Goal: Information Seeking & Learning: Check status

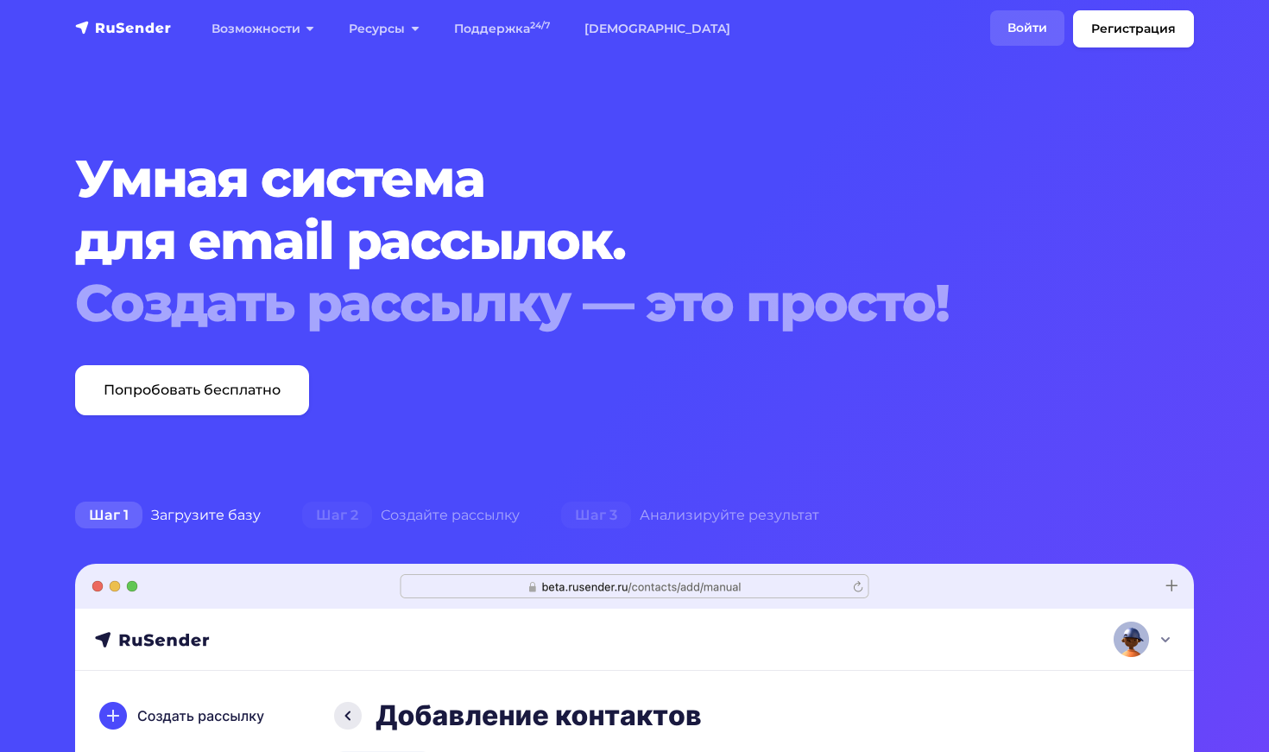
click at [1022, 35] on link "Войти" at bounding box center [1027, 27] width 74 height 35
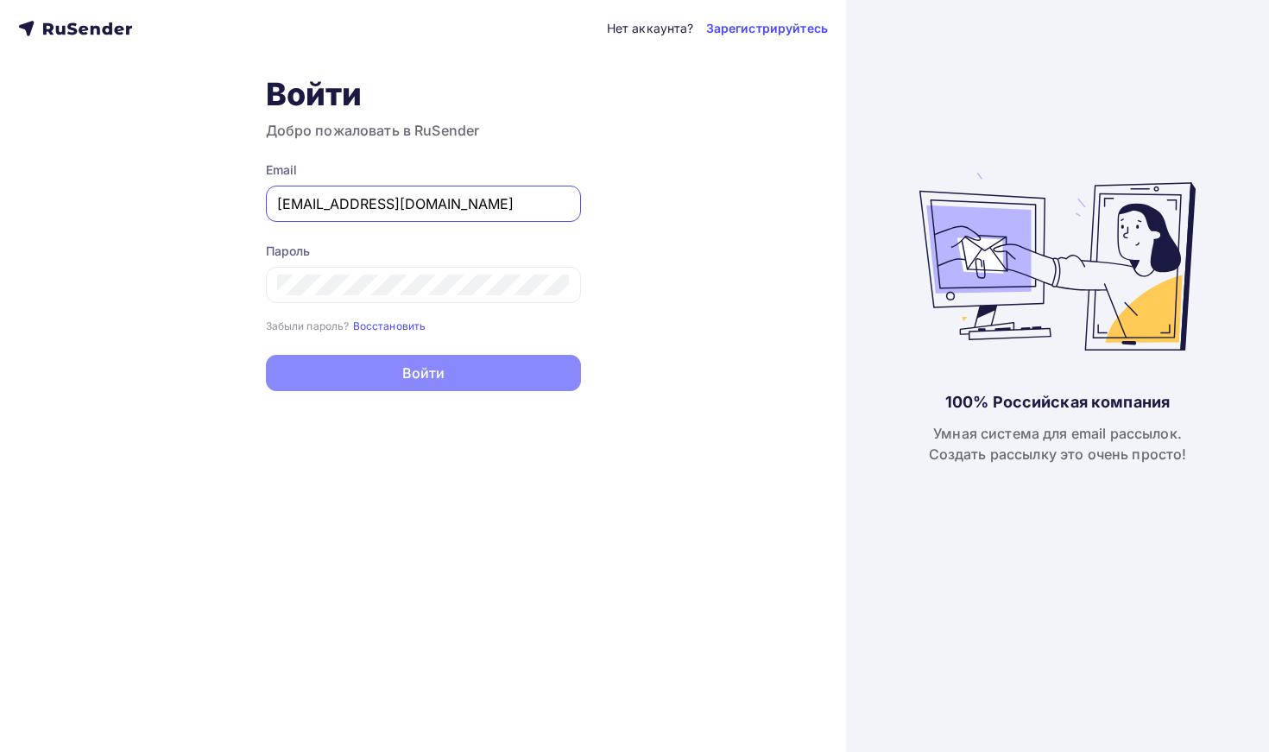
type input "alp_sulfur_0n@icloud.com"
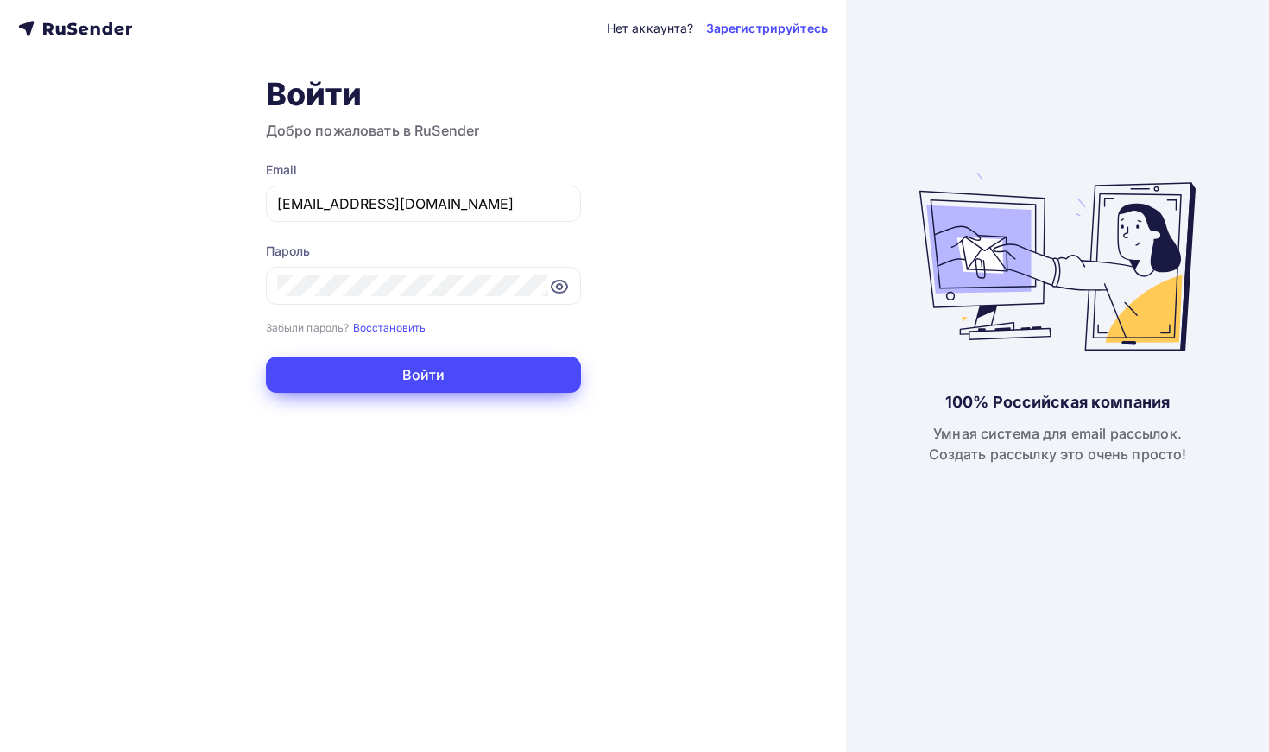
click at [426, 383] on button "Войти" at bounding box center [423, 375] width 315 height 36
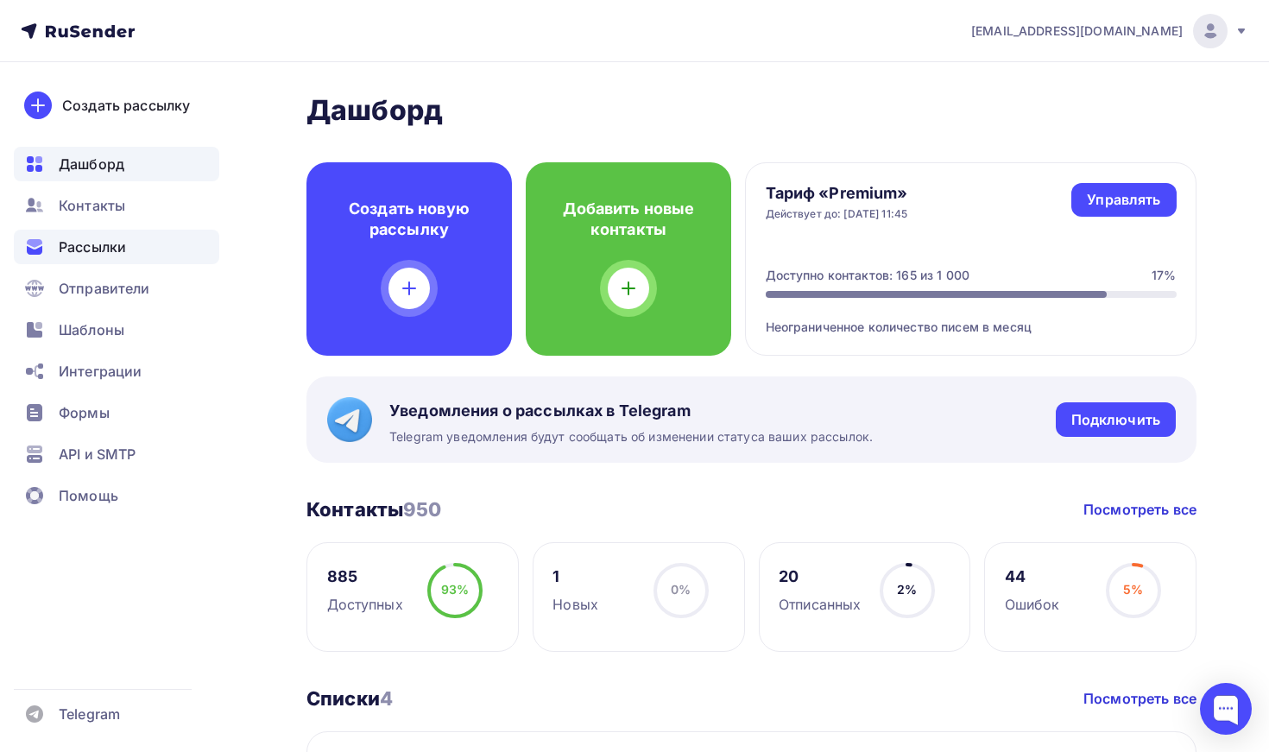
click at [108, 240] on span "Рассылки" at bounding box center [92, 247] width 67 height 21
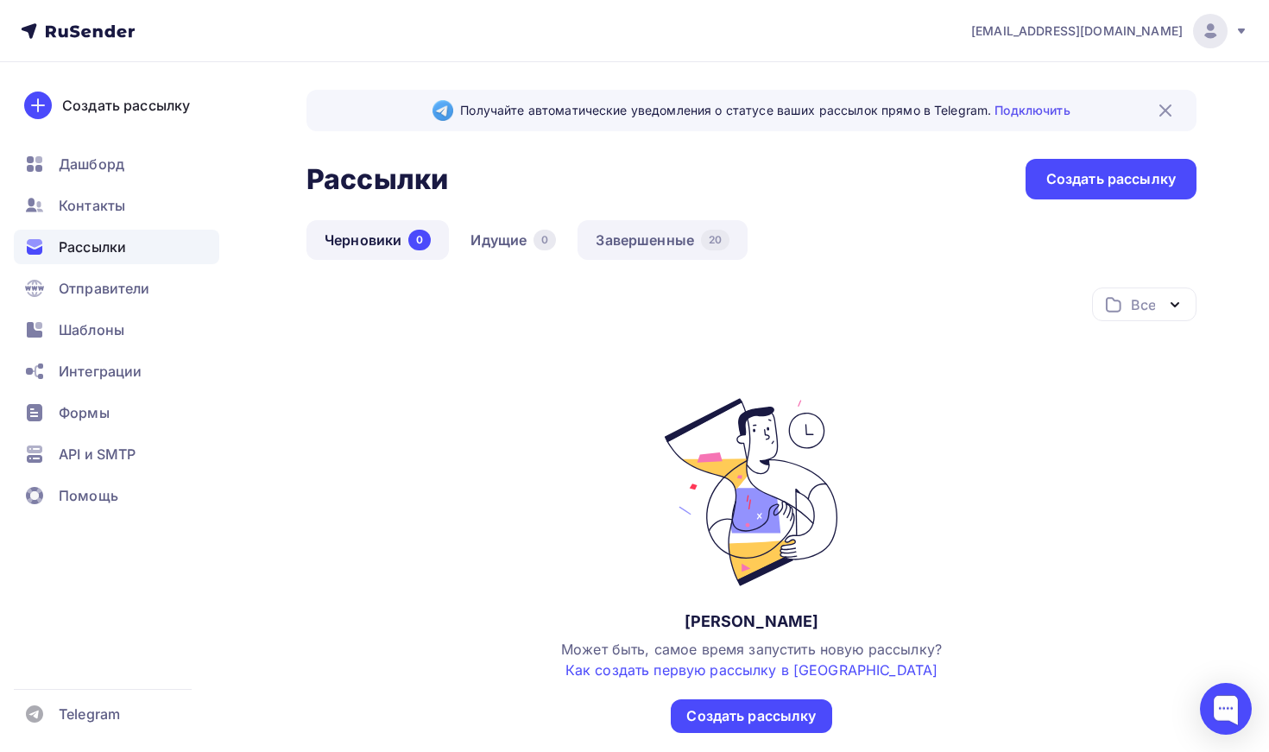
click at [632, 234] on link "Завершенные 20" at bounding box center [663, 240] width 170 height 40
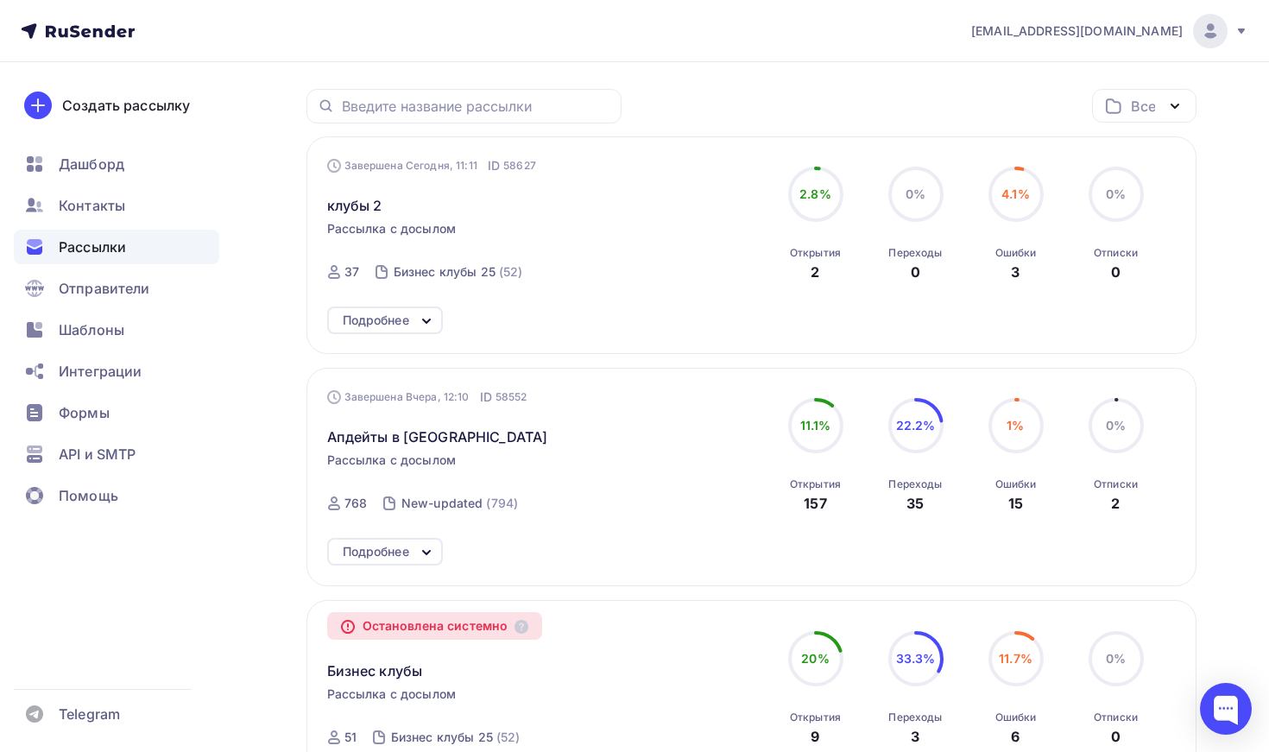
scroll to position [200, 0]
click at [371, 211] on span "клубы 2" at bounding box center [354, 203] width 55 height 21
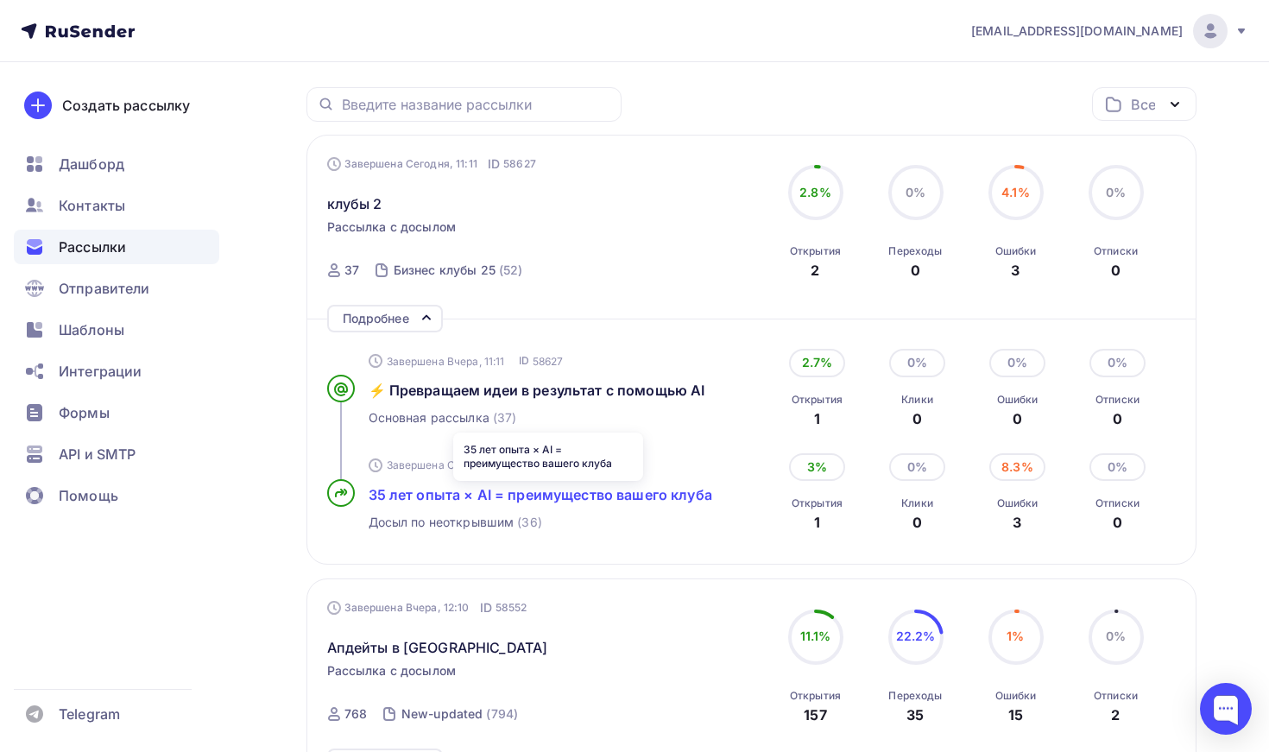
click at [543, 497] on span "35 лет опыта × AI = преимущество вашего клуба" at bounding box center [541, 494] width 344 height 17
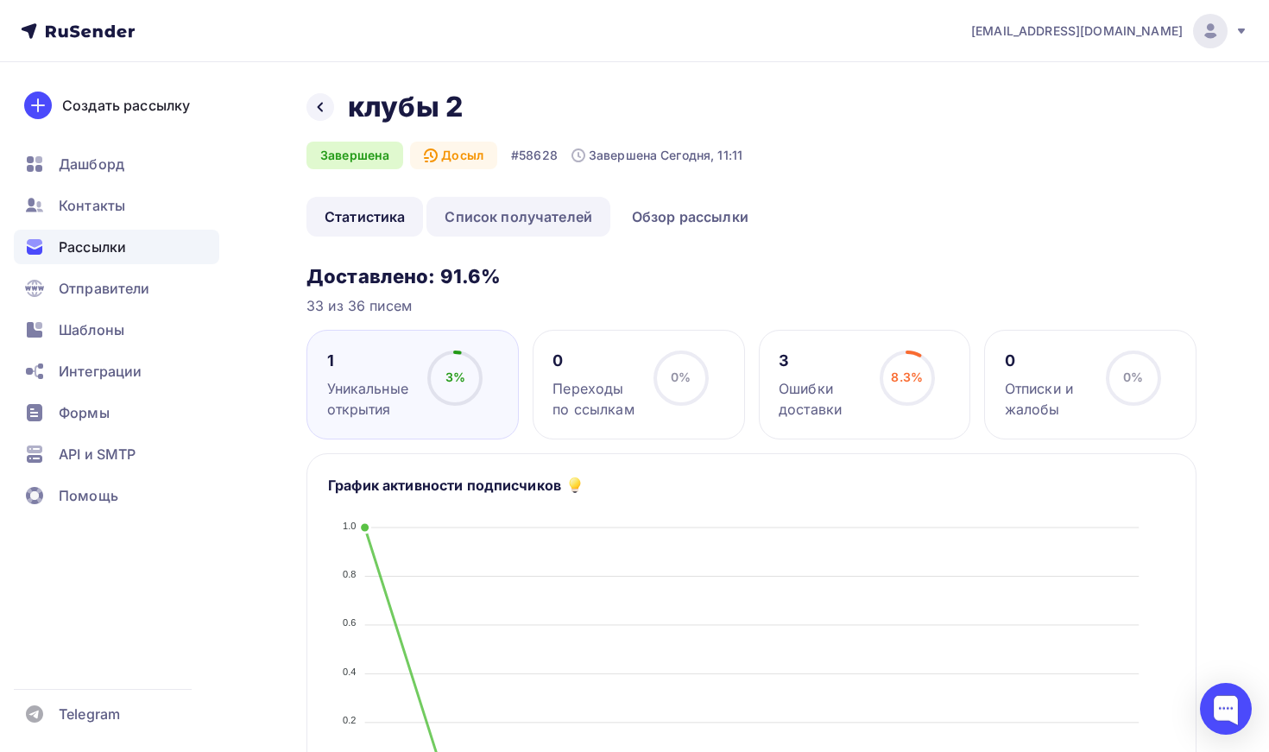
click at [495, 225] on link "Список получателей" at bounding box center [518, 217] width 184 height 40
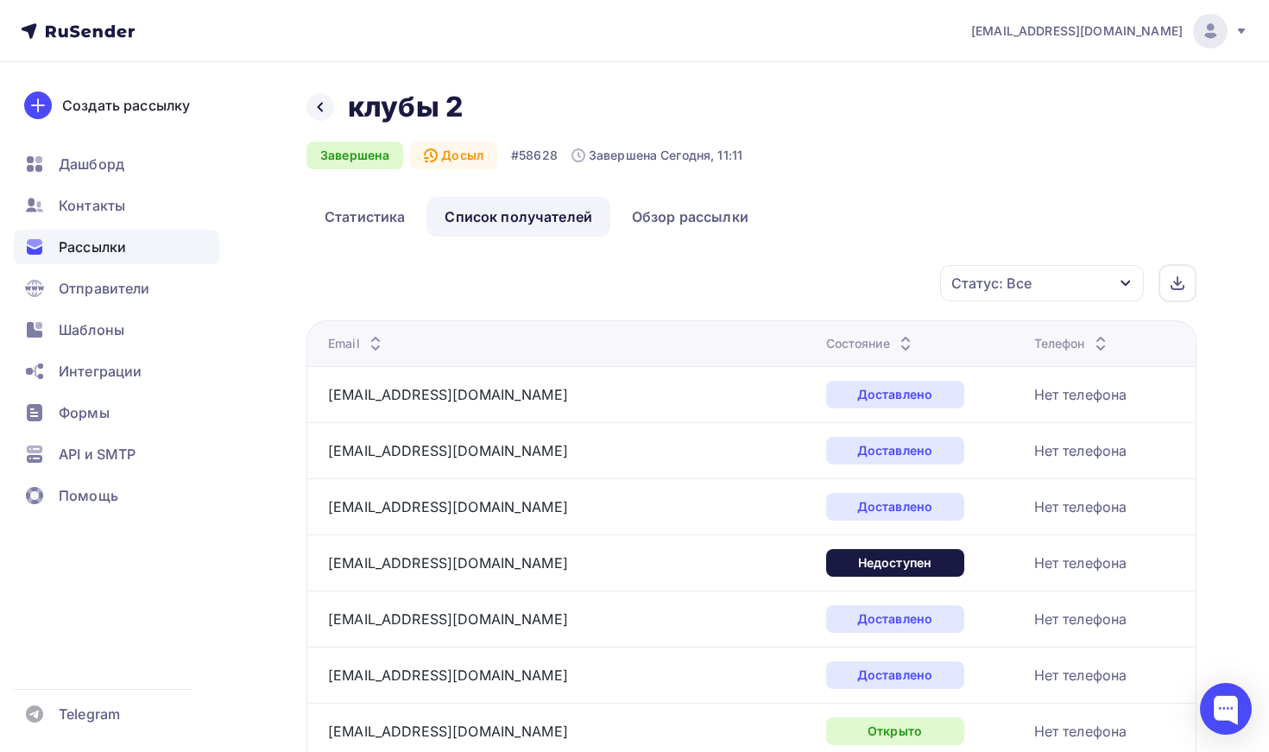
click at [826, 340] on div "Состояние" at bounding box center [871, 343] width 90 height 17
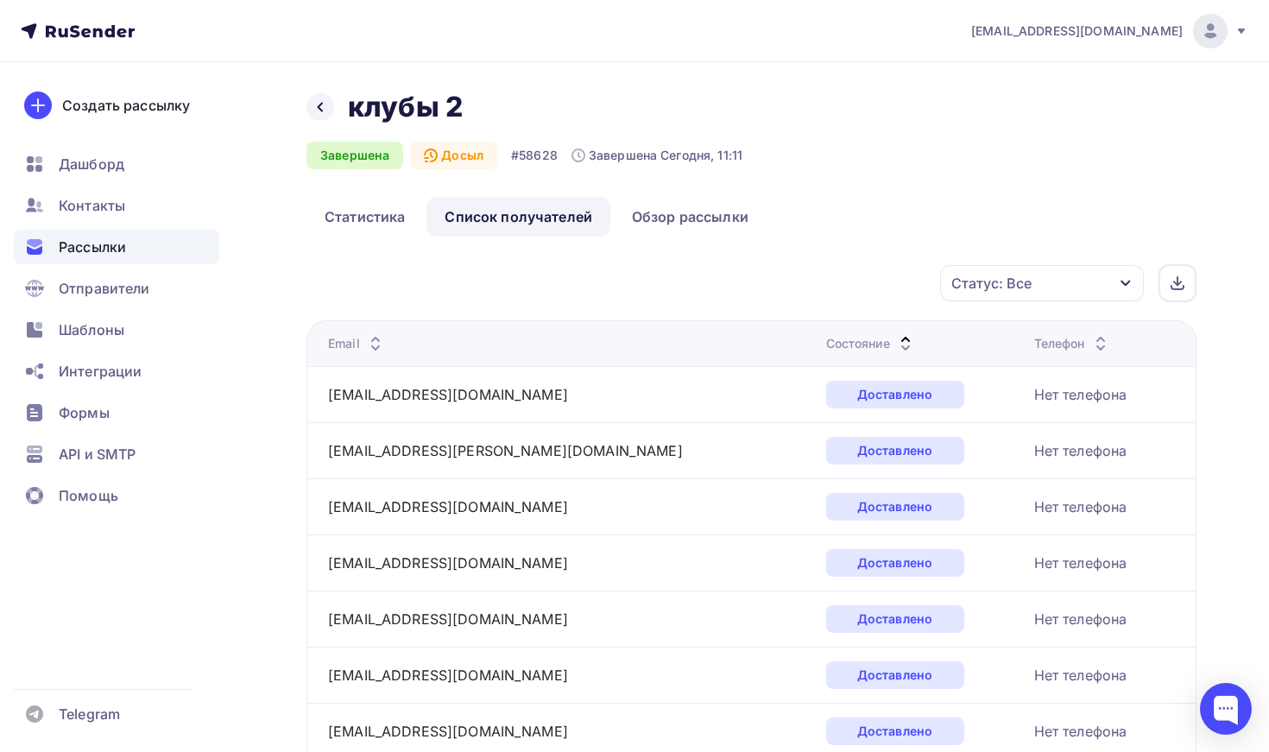
click at [826, 340] on div "Состояние" at bounding box center [871, 343] width 90 height 17
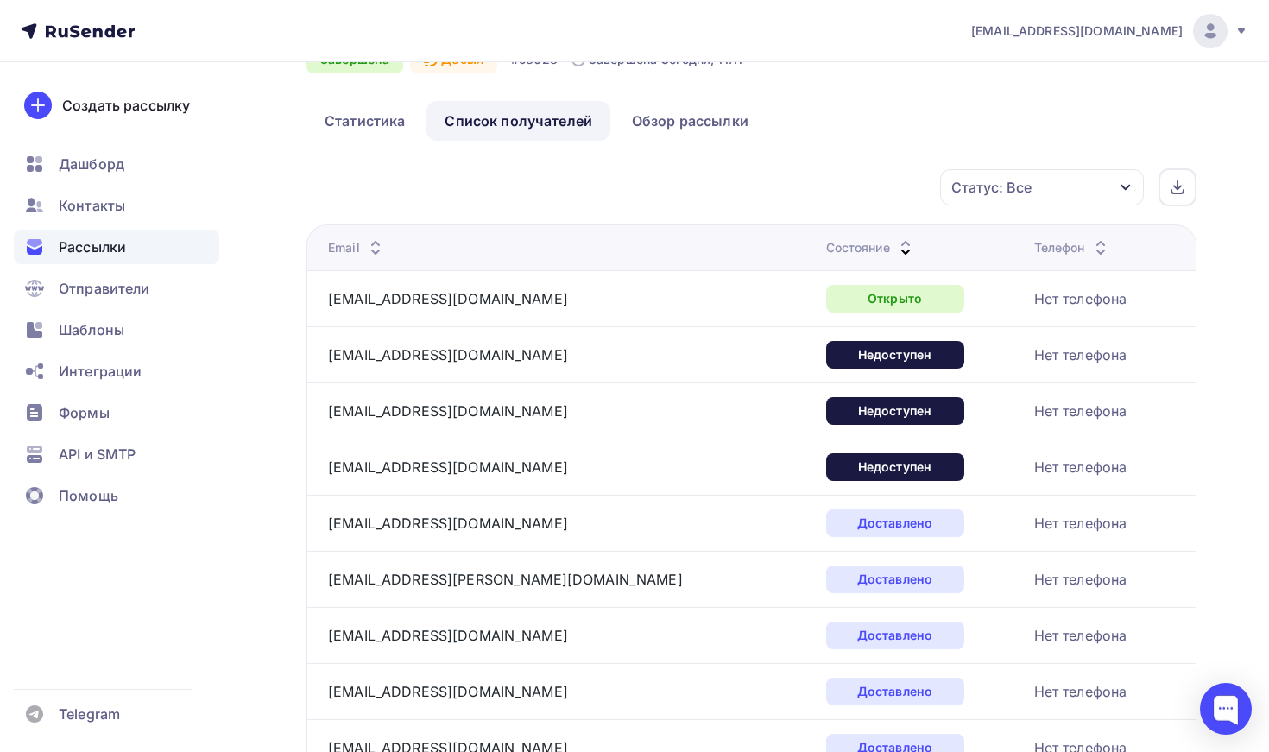
scroll to position [97, 0]
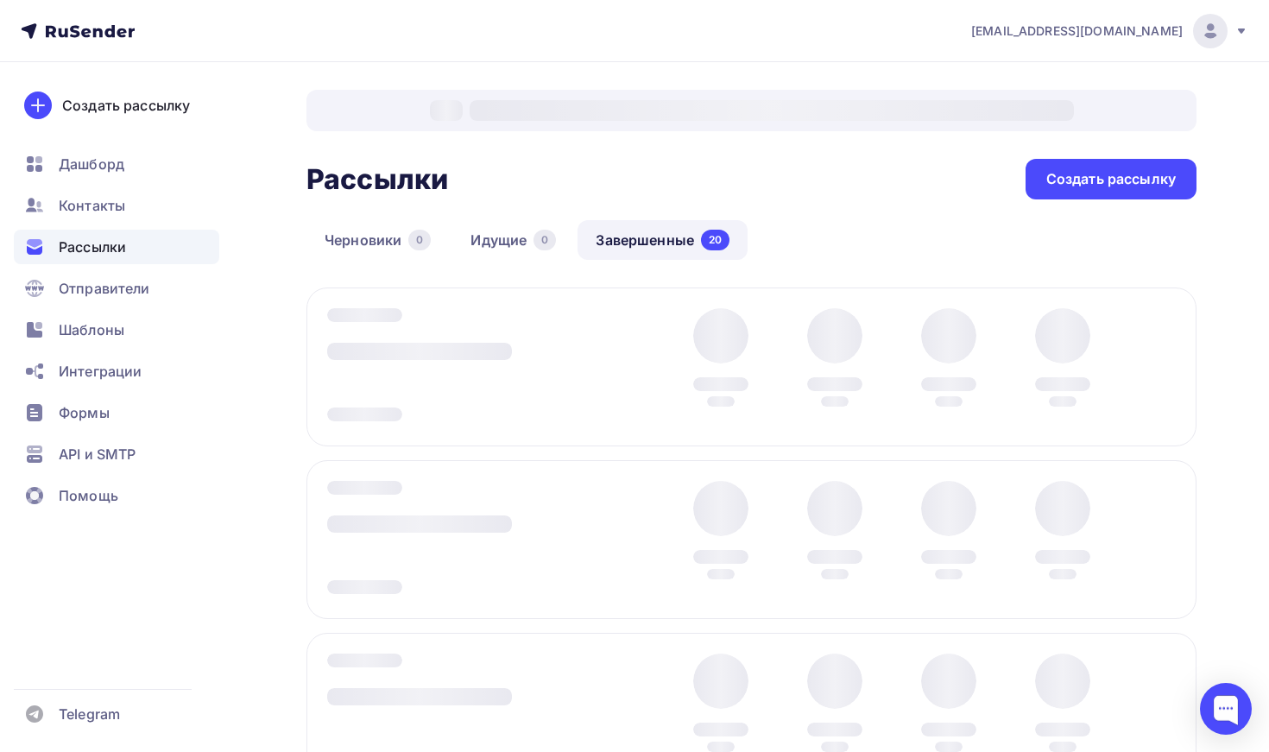
scroll to position [93, 0]
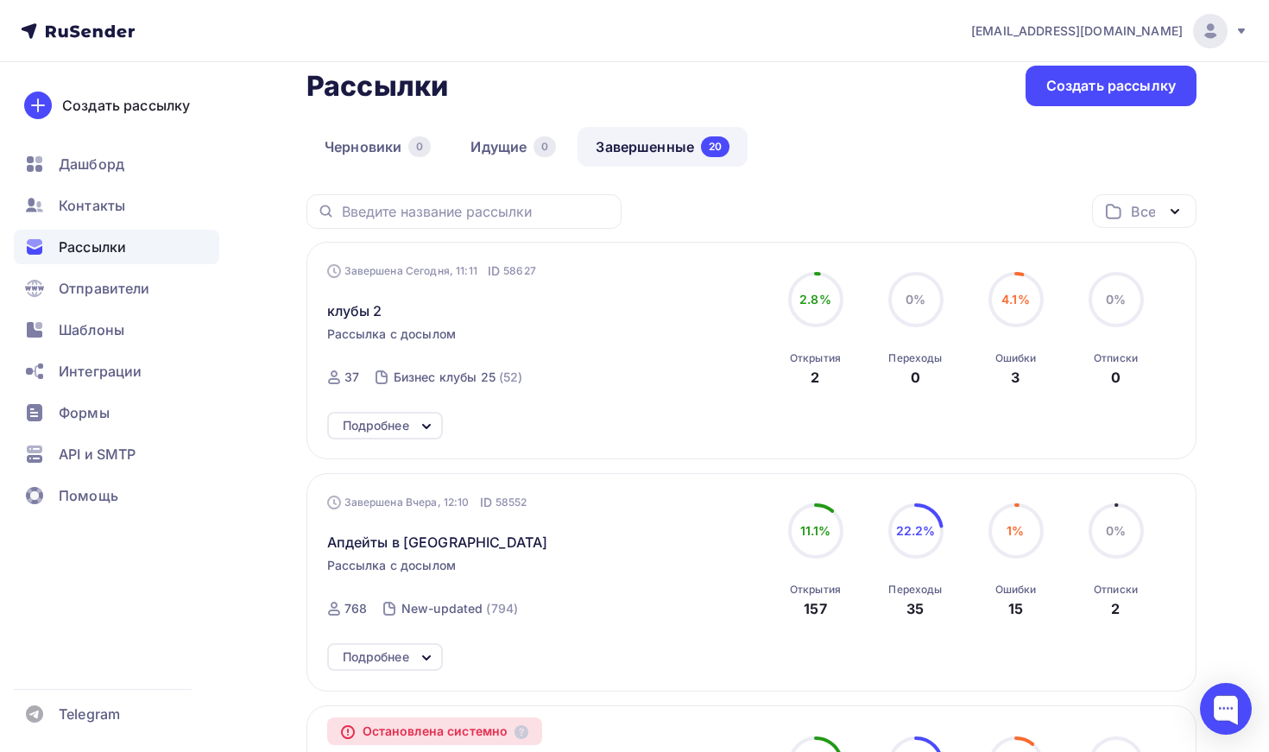
click at [122, 245] on span "Рассылки" at bounding box center [92, 247] width 67 height 21
click at [376, 313] on span "клубы 2" at bounding box center [354, 310] width 55 height 21
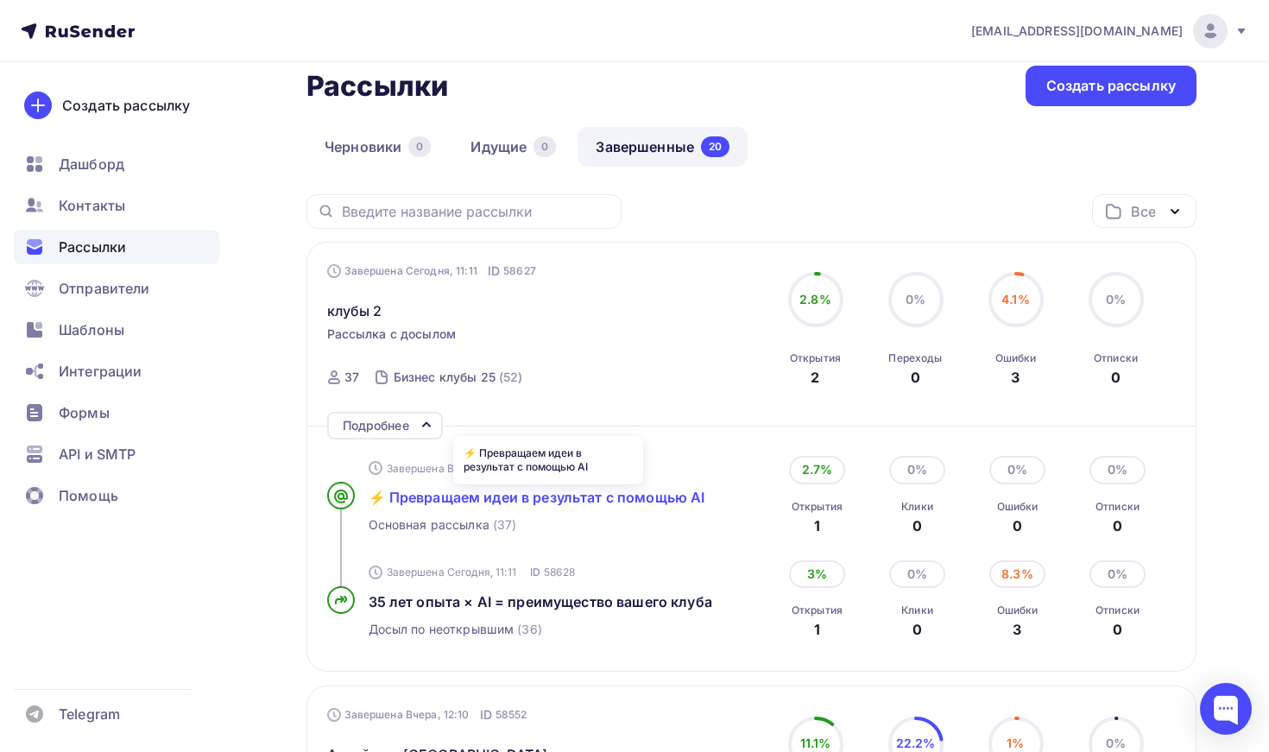
click at [585, 504] on span "⚡️ Превращаем идеи в результат с помощью AI" at bounding box center [537, 497] width 337 height 17
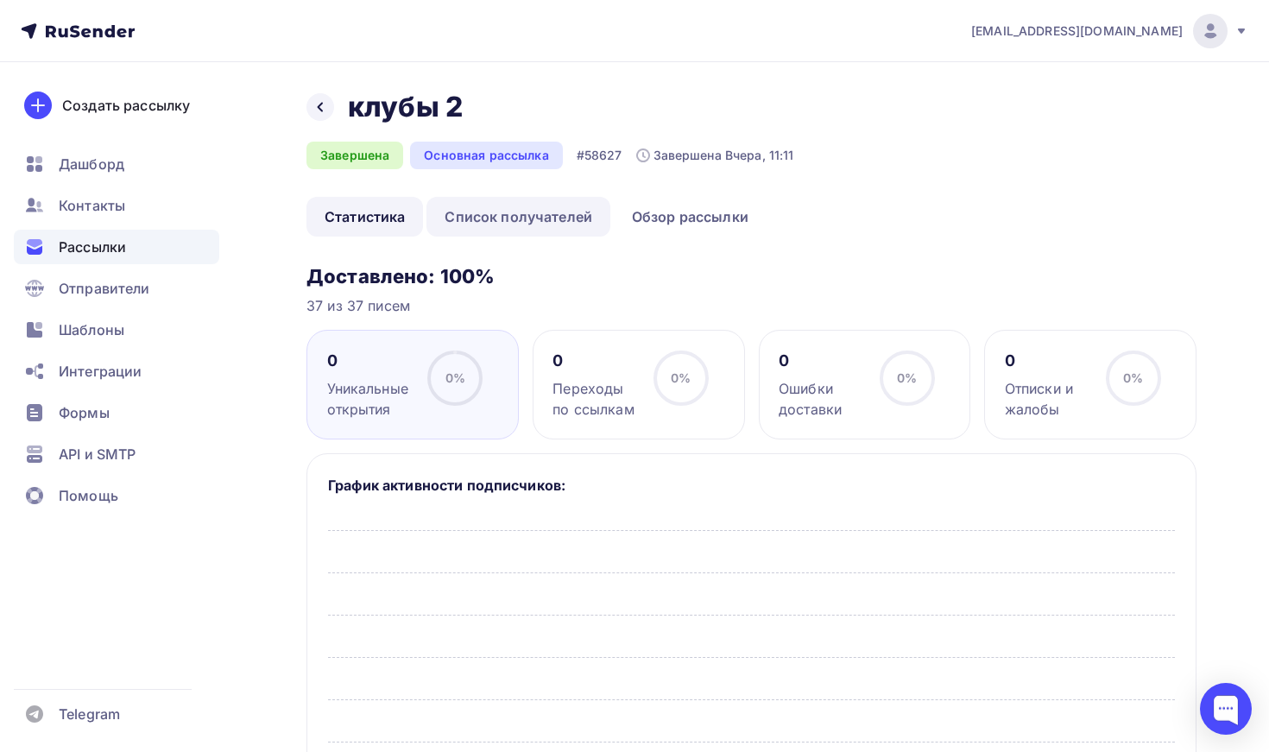
click at [566, 227] on link "Список получателей" at bounding box center [518, 217] width 184 height 40
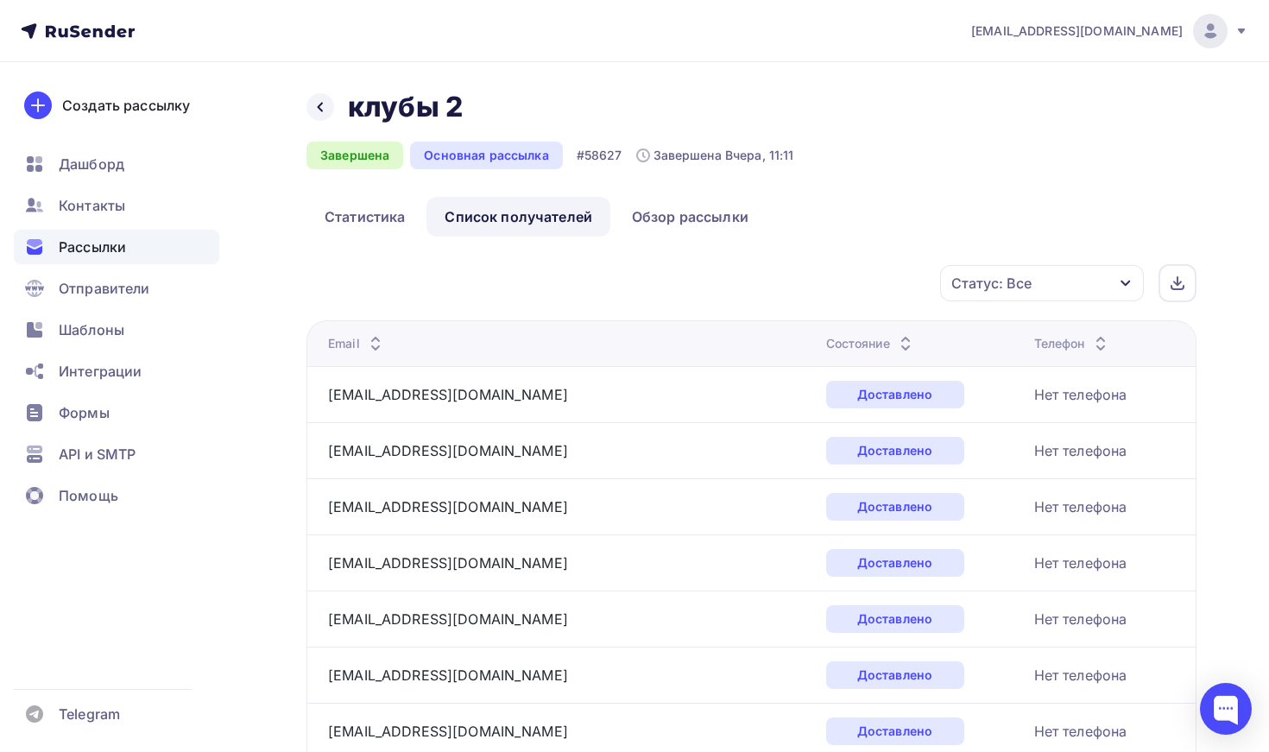
click at [826, 342] on div "Состояние" at bounding box center [871, 343] width 90 height 17
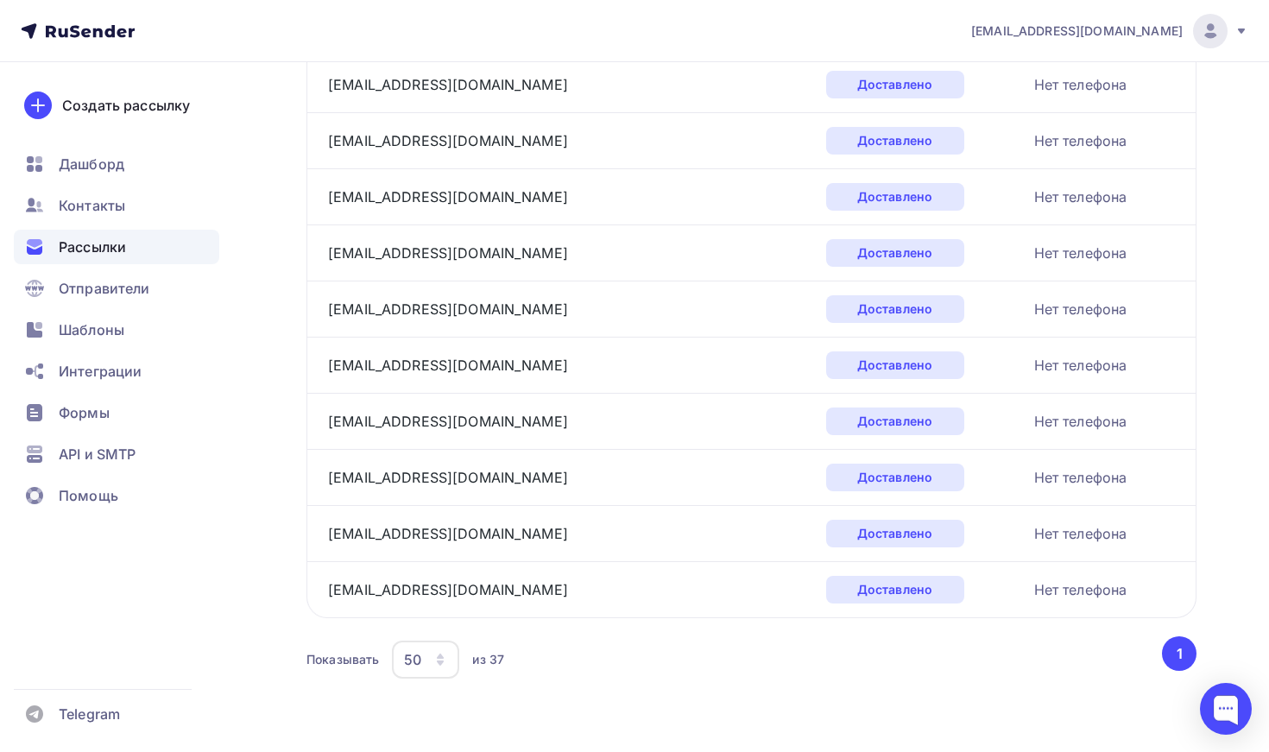
scroll to position [1826, 0]
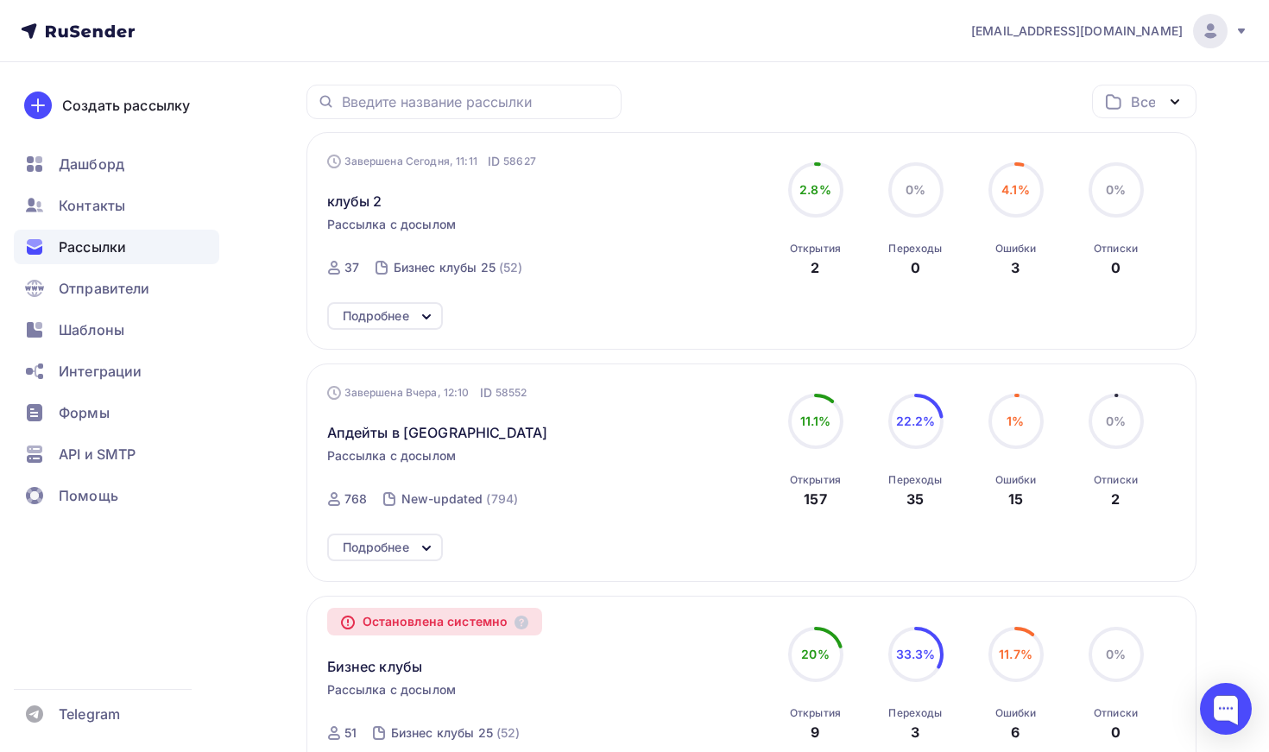
scroll to position [205, 0]
click at [474, 430] on span "Апдейты в Калининграде" at bounding box center [437, 430] width 221 height 21
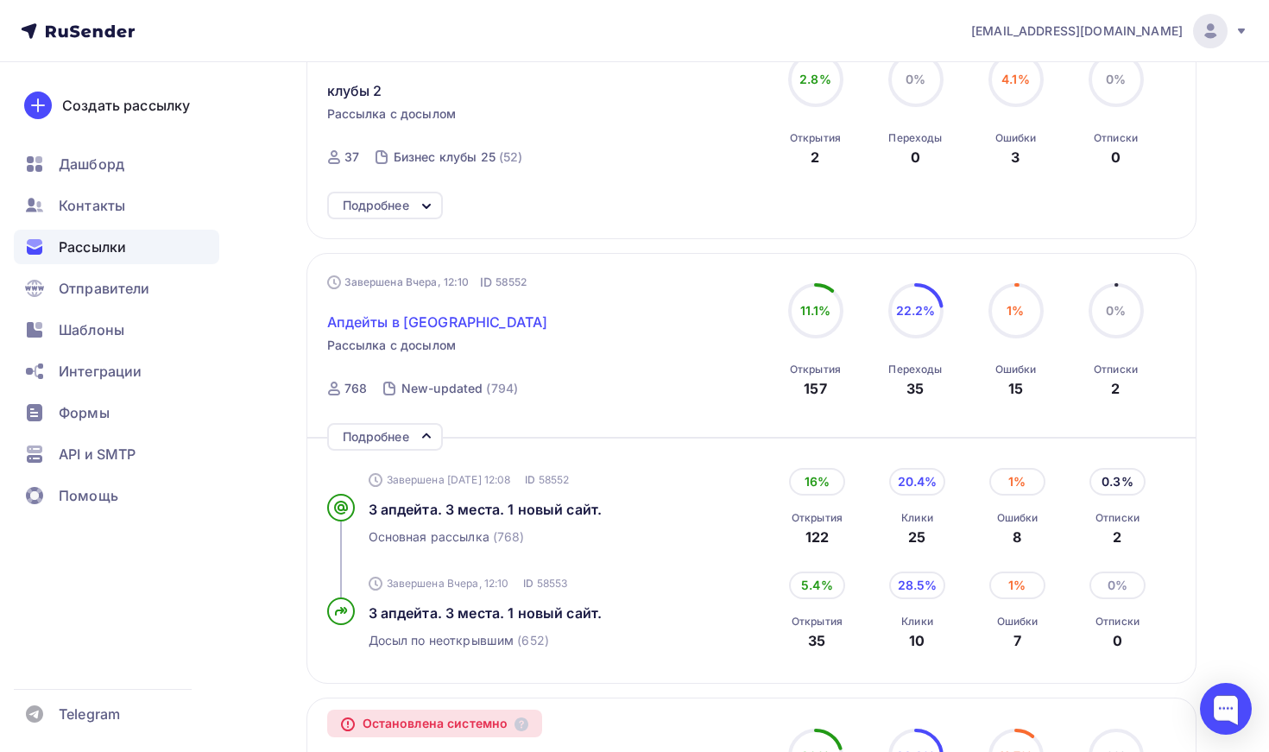
scroll to position [372, 0]
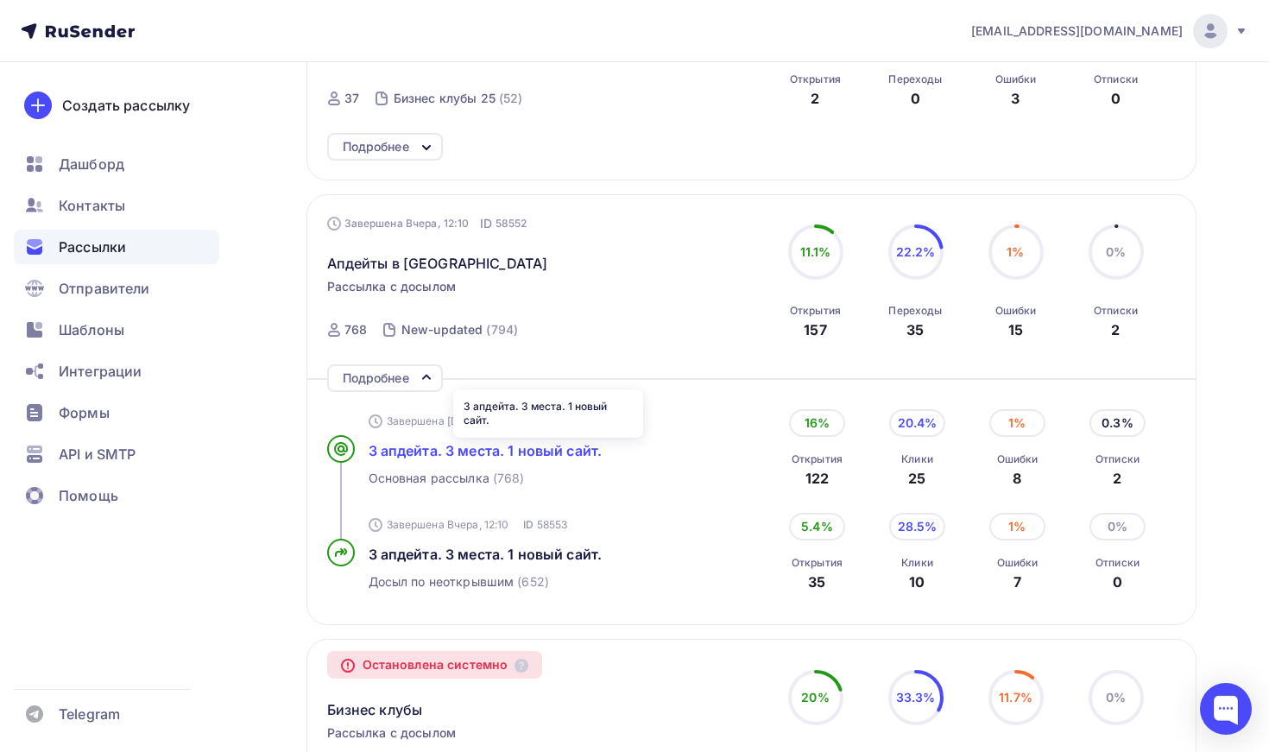
click at [539, 457] on span "3 апдейта. 3 места. 1 новый сайт." at bounding box center [486, 450] width 234 height 17
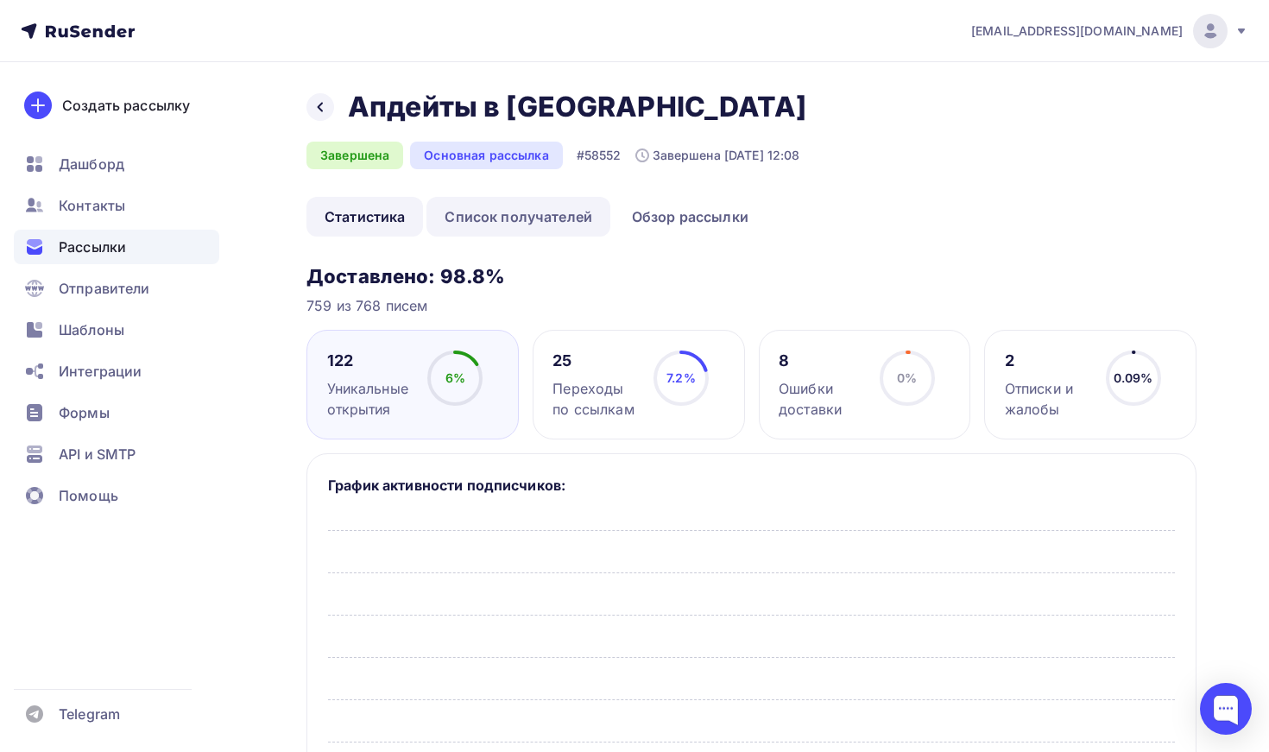
click at [537, 224] on link "Список получателей" at bounding box center [518, 217] width 184 height 40
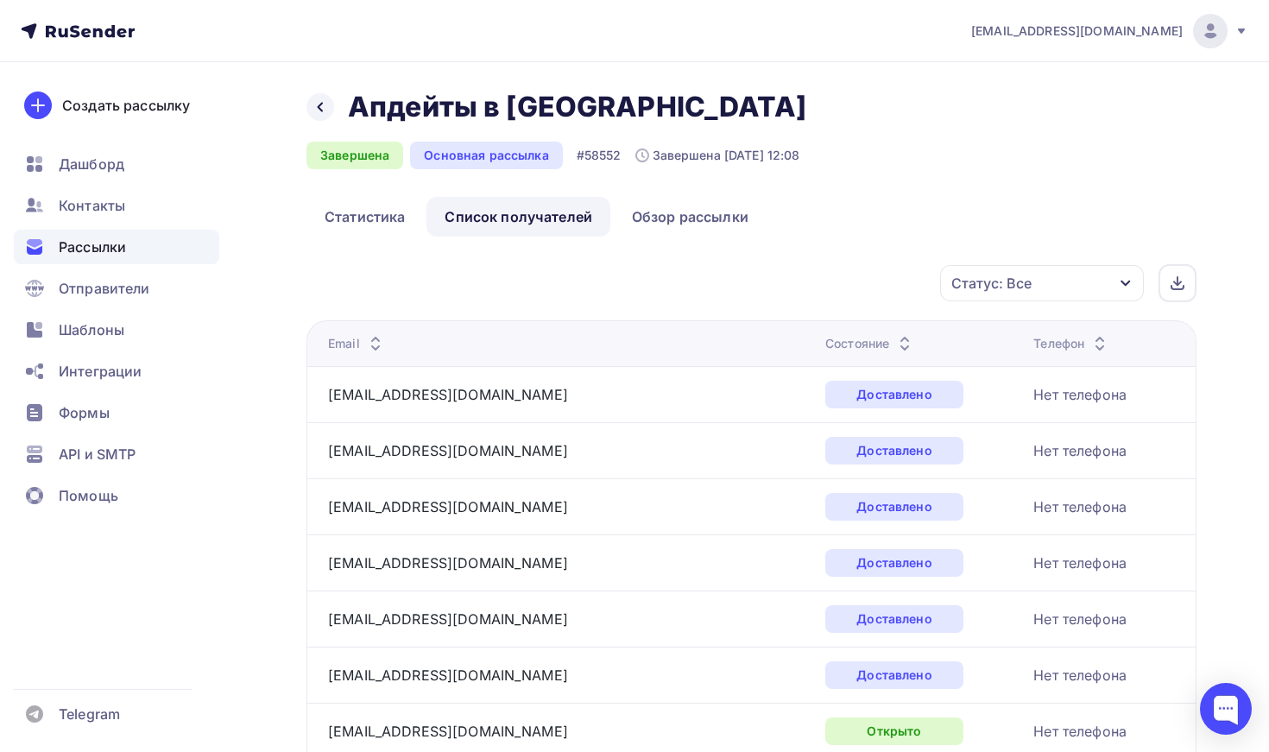
click at [825, 341] on div "Состояние" at bounding box center [870, 343] width 90 height 17
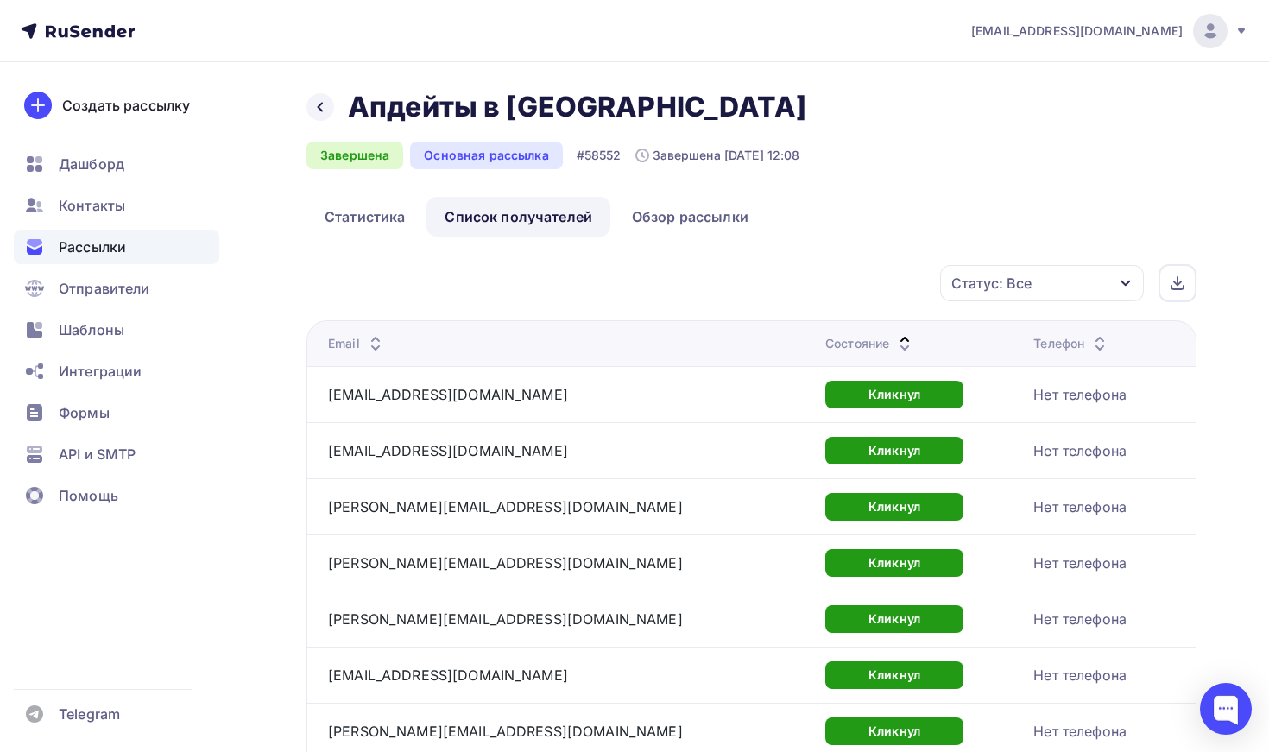
click at [825, 345] on div "Состояние" at bounding box center [870, 343] width 90 height 17
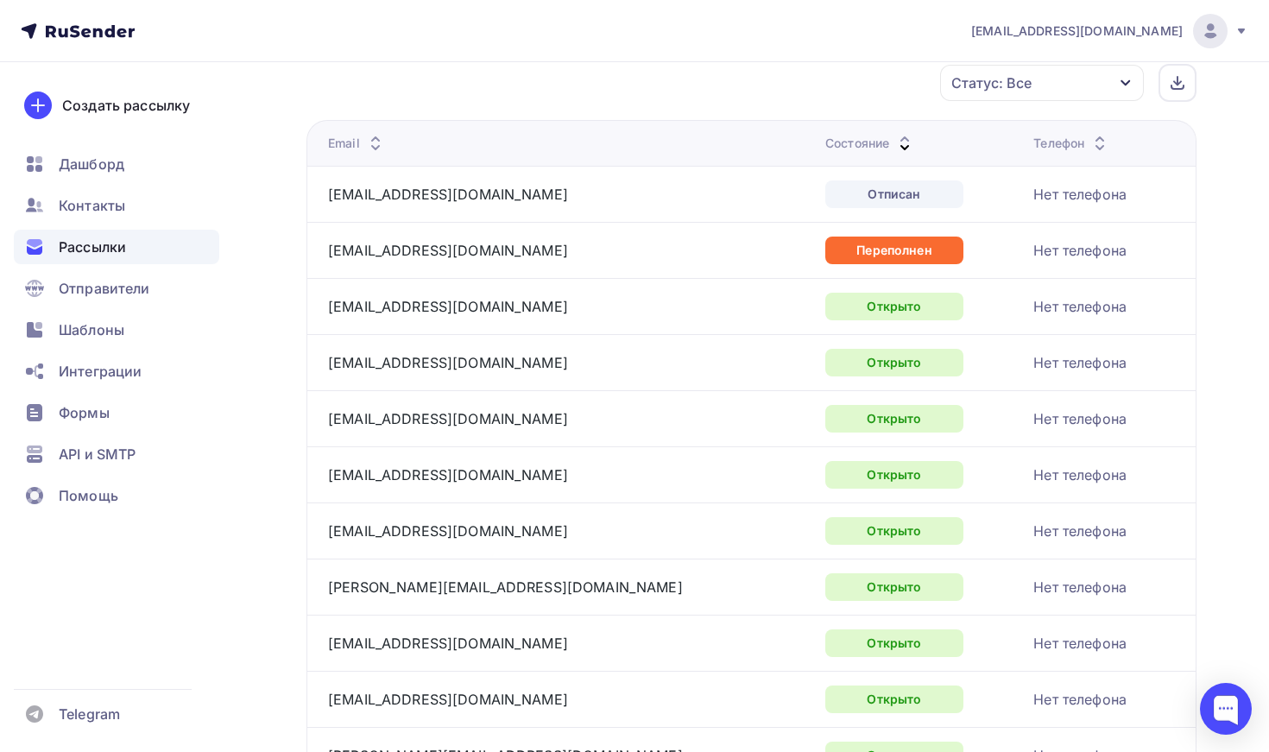
scroll to position [237, 0]
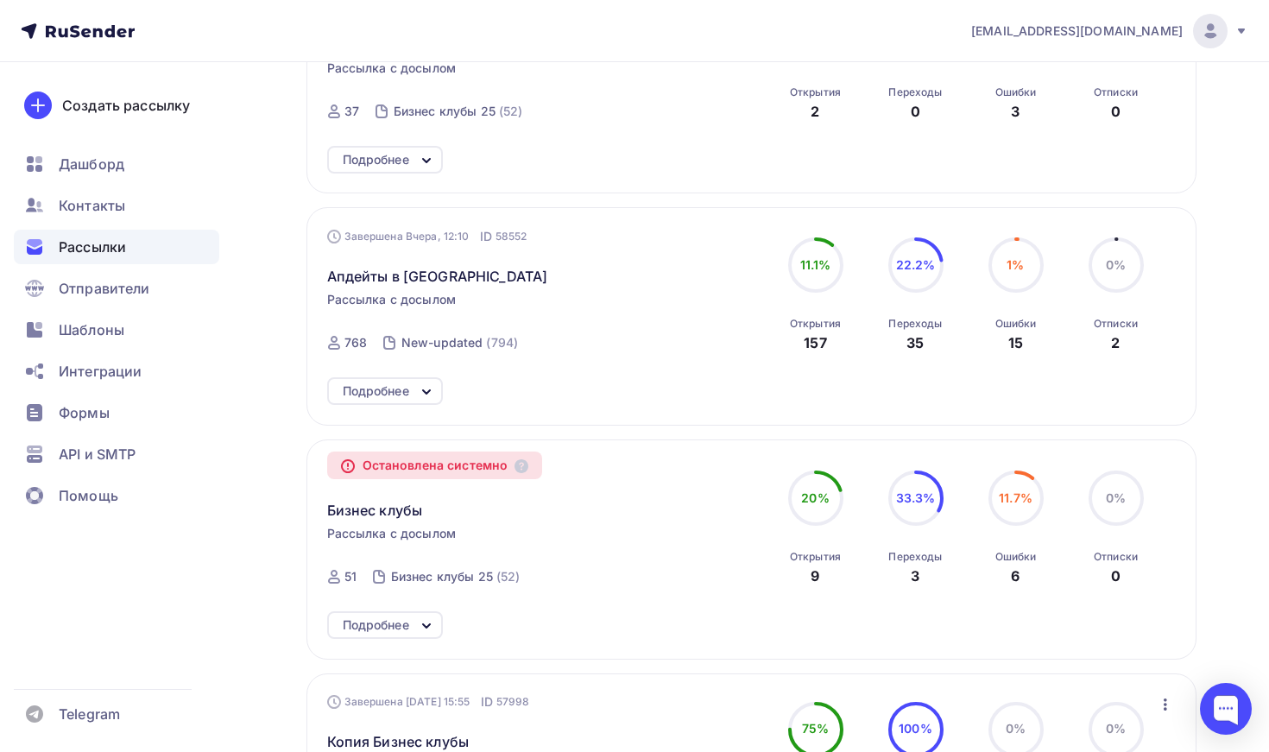
scroll to position [361, 0]
click at [445, 282] on span "Апдейты в Калининграде" at bounding box center [437, 274] width 221 height 21
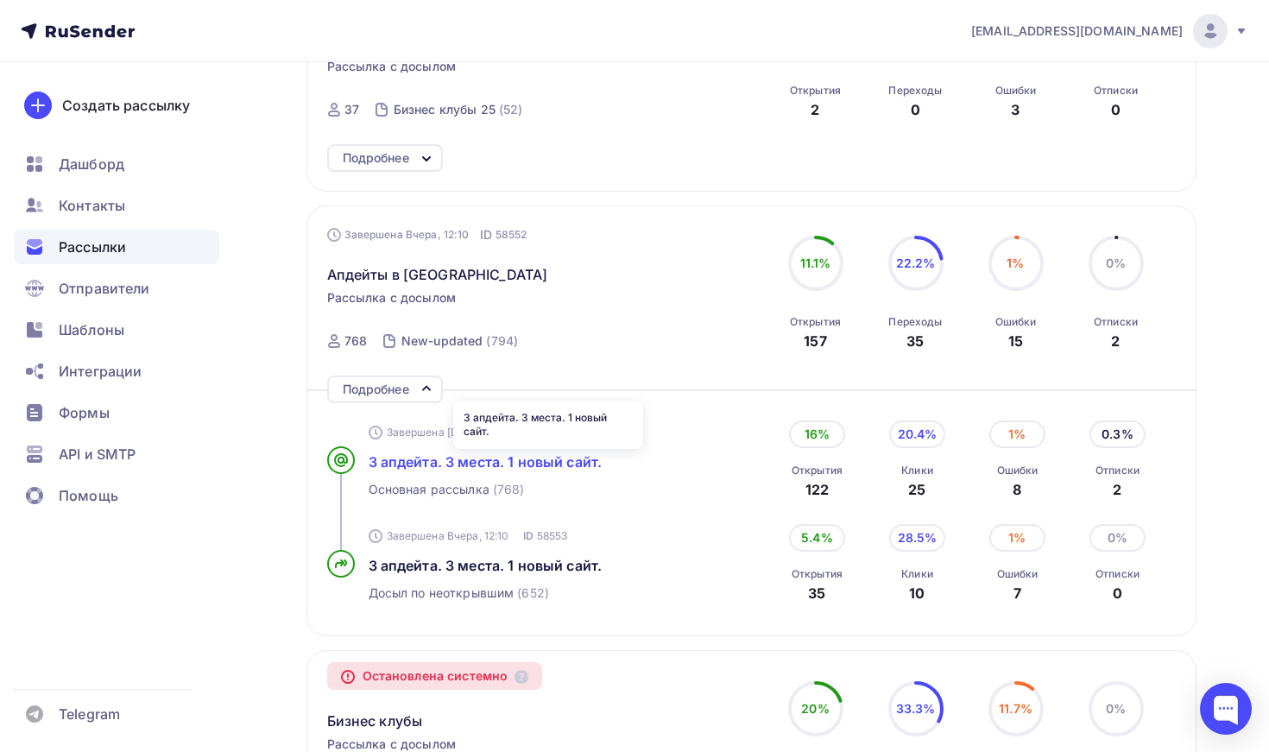
click at [514, 461] on span "3 апдейта. 3 места. 1 новый сайт." at bounding box center [486, 461] width 234 height 17
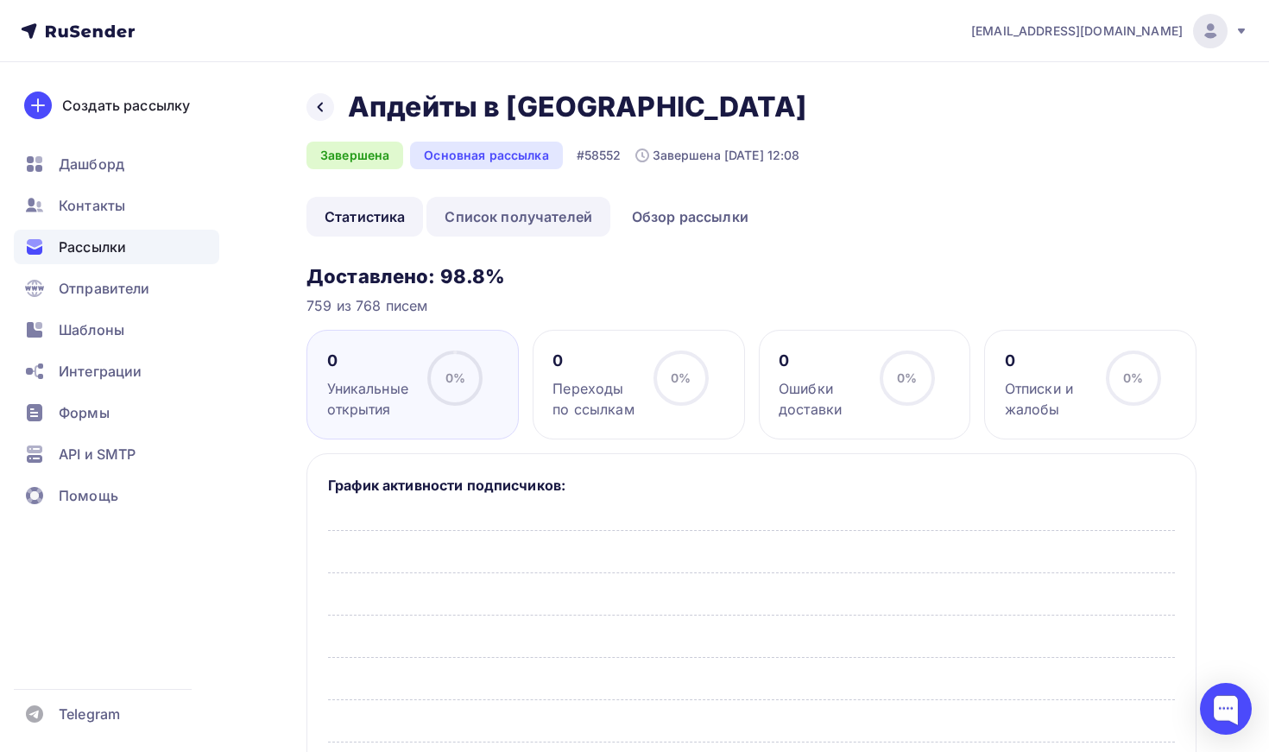
click at [539, 218] on link "Список получателей" at bounding box center [518, 217] width 184 height 40
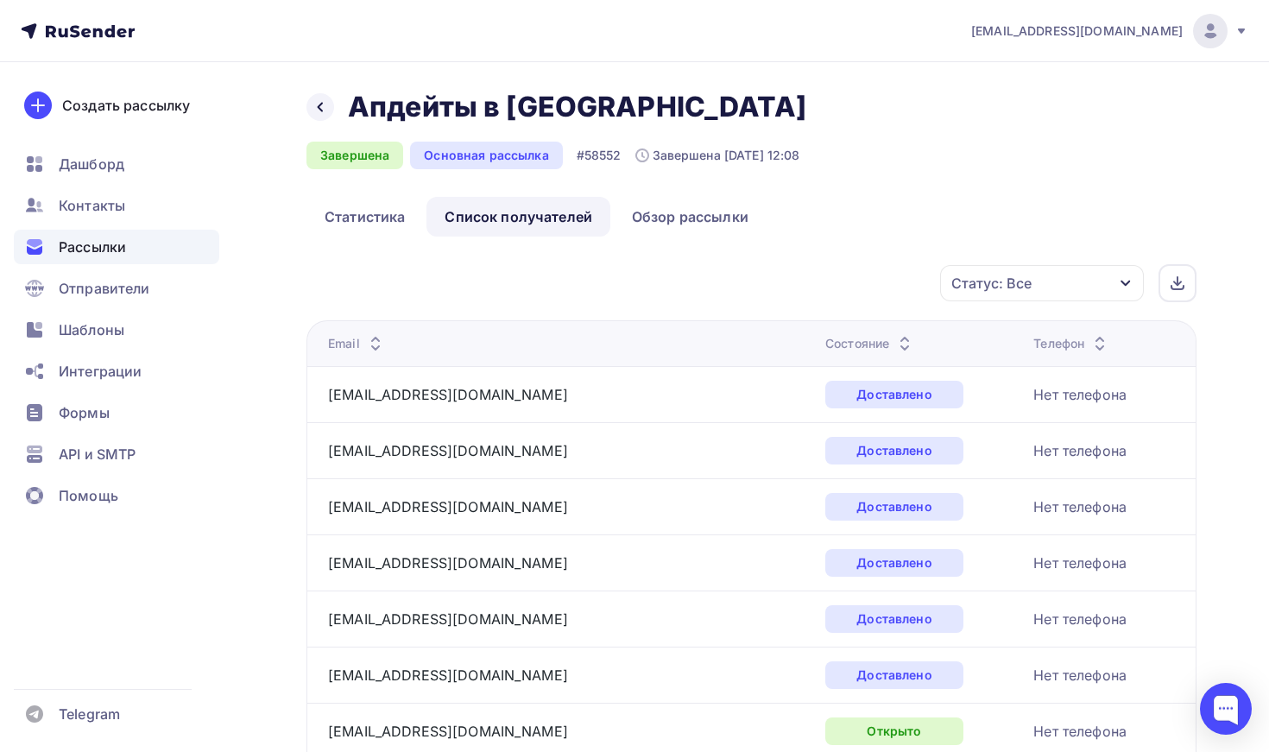
click at [825, 340] on div "Состояние" at bounding box center [870, 343] width 90 height 17
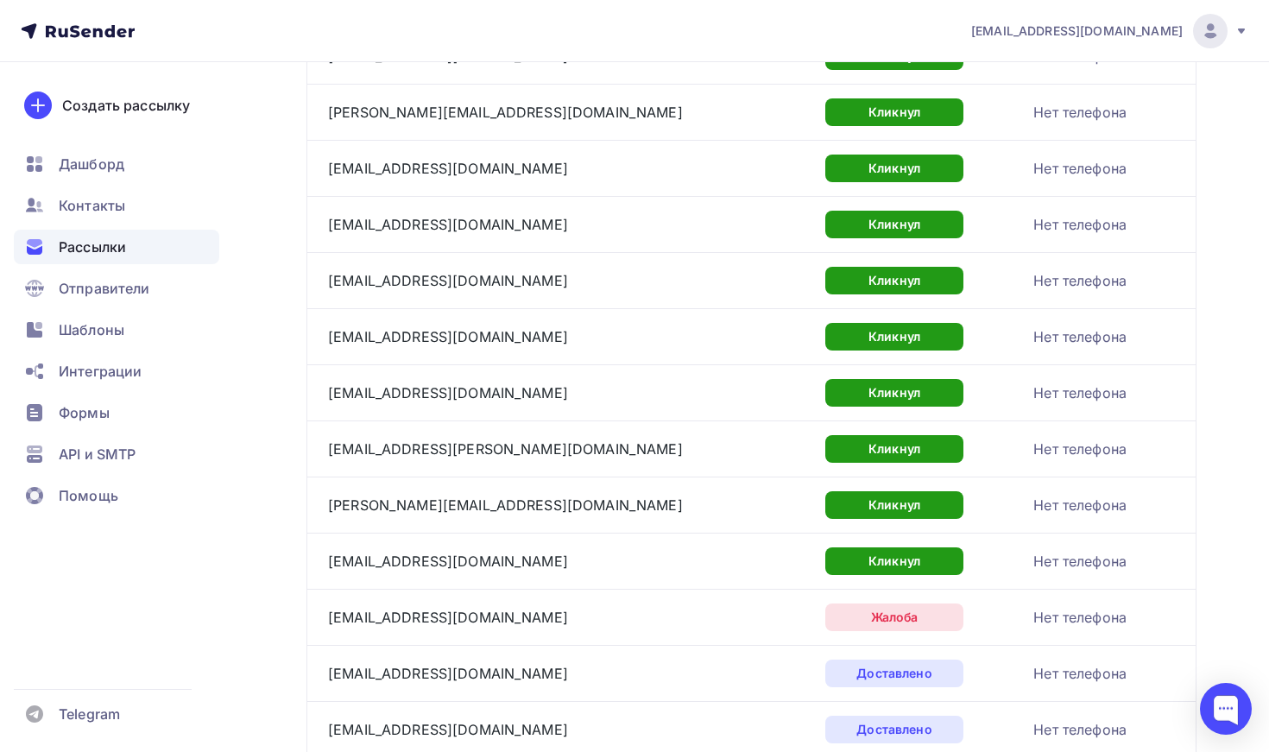
scroll to position [1206, 0]
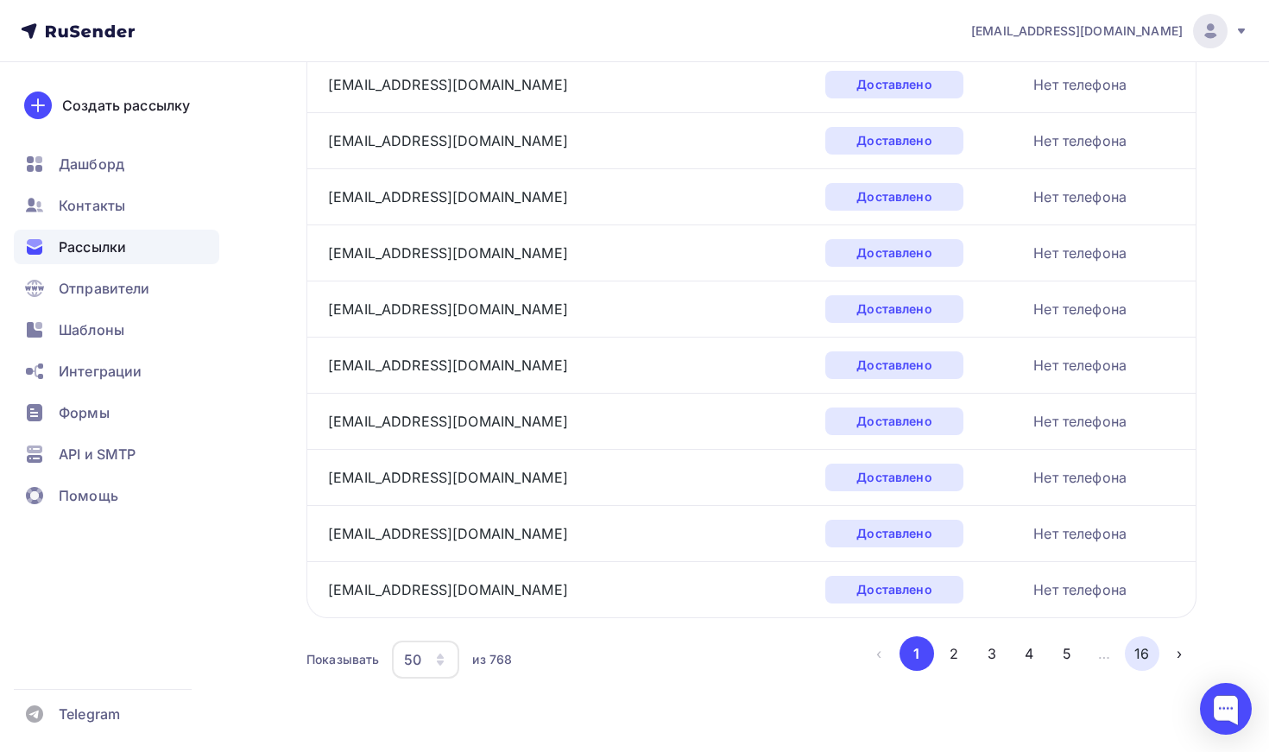
click at [1149, 660] on button "16" at bounding box center [1142, 653] width 35 height 35
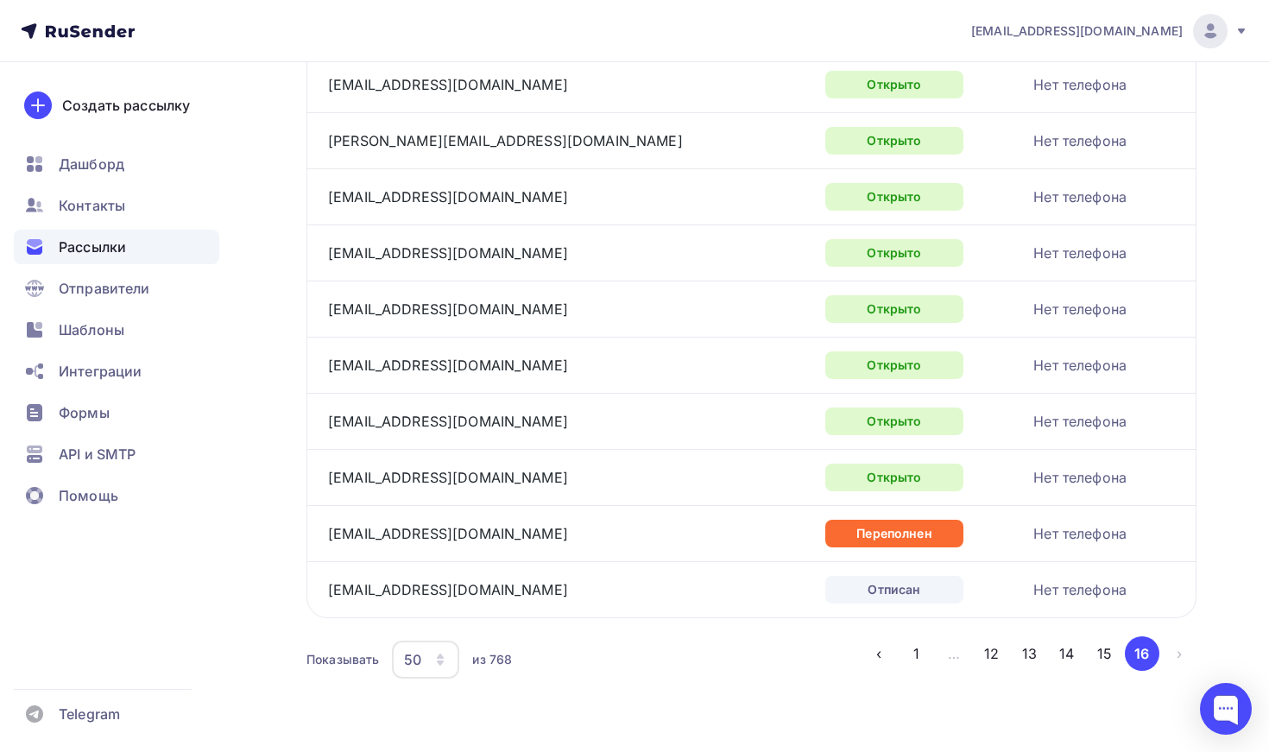
scroll to position [760, 0]
click at [1097, 657] on button "15" at bounding box center [1104, 653] width 35 height 35
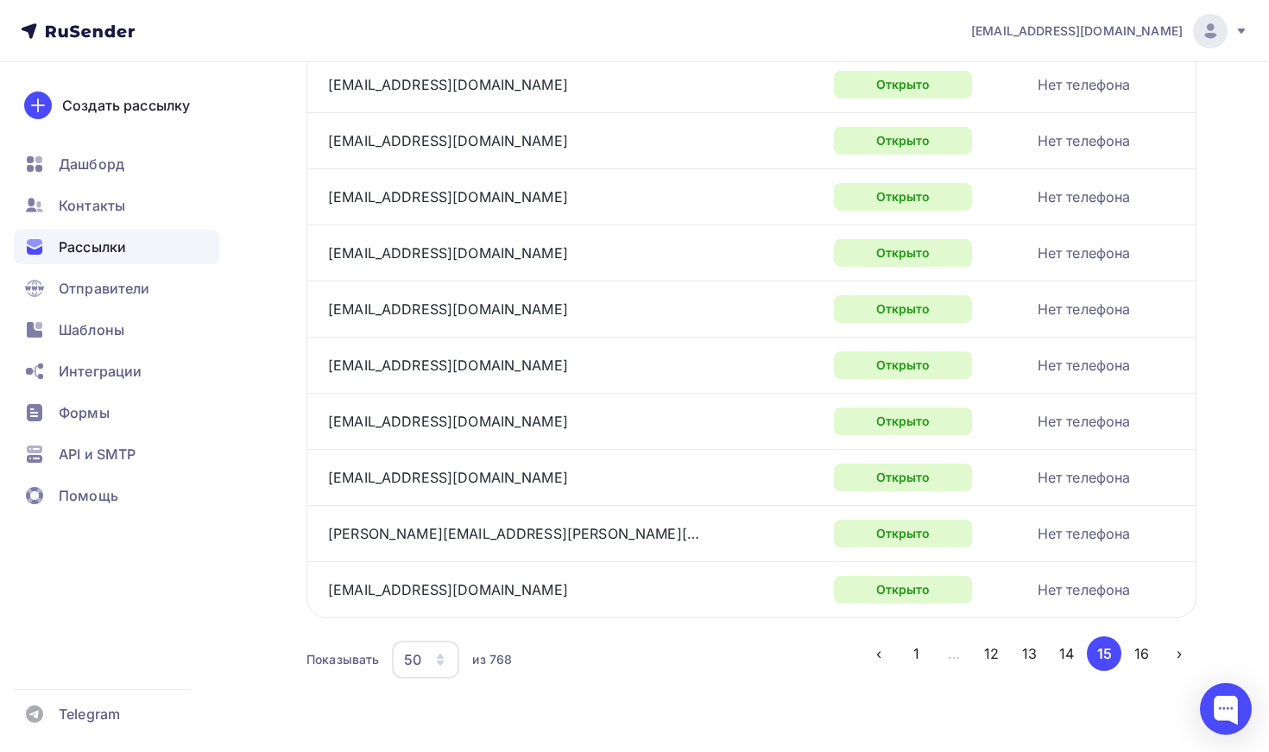
scroll to position [2555, 0]
click at [1063, 657] on button "14" at bounding box center [1067, 653] width 35 height 35
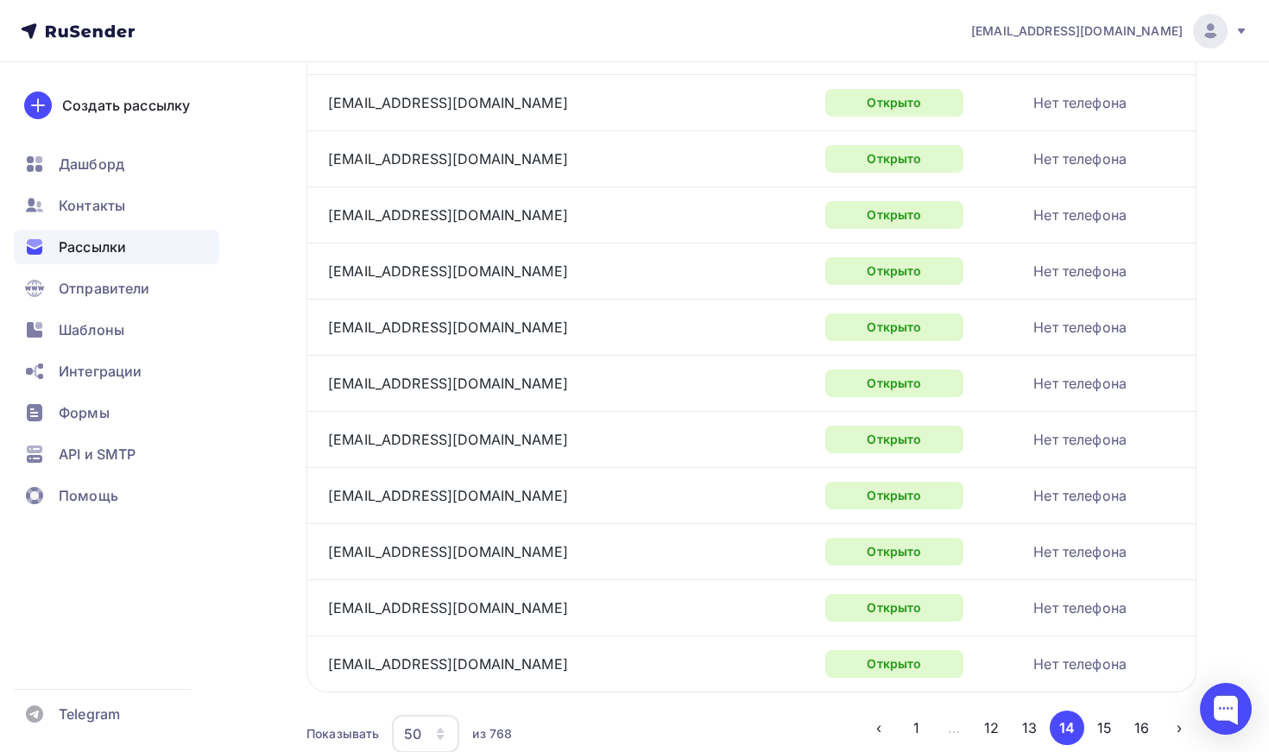
scroll to position [2482, 0]
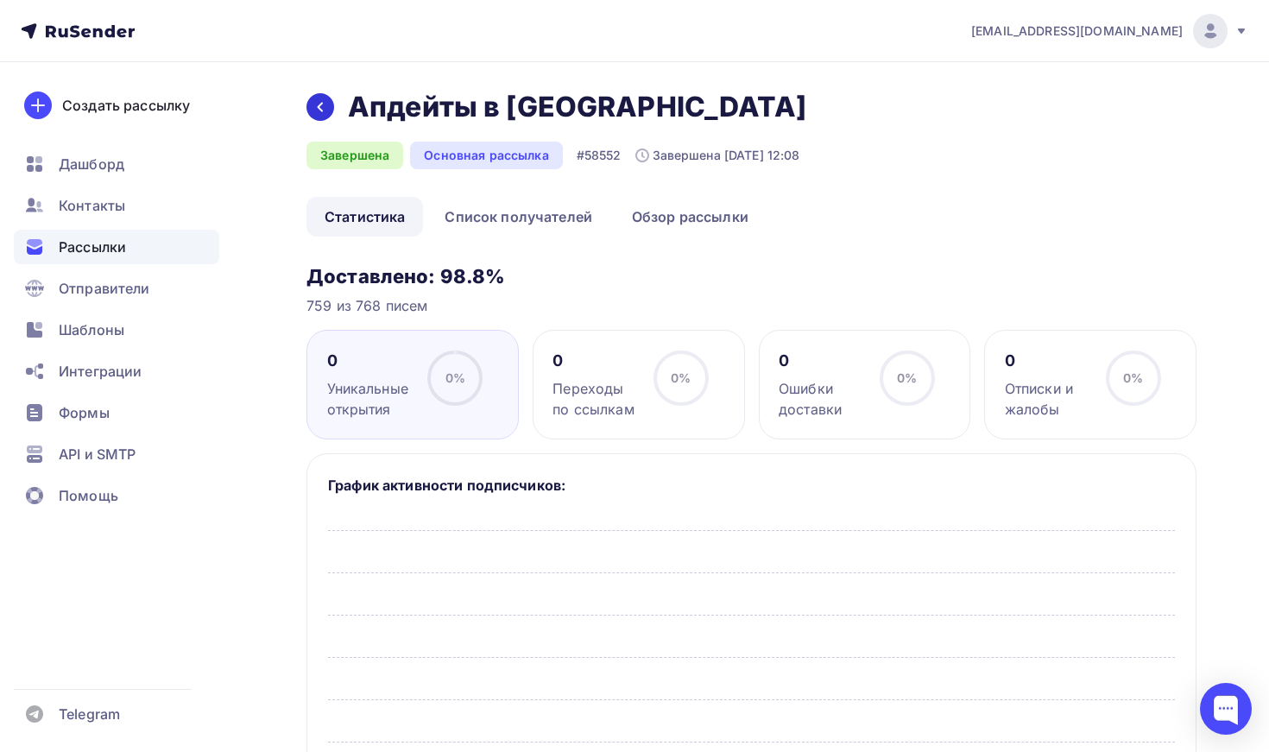
click at [308, 98] on div at bounding box center [320, 107] width 28 height 28
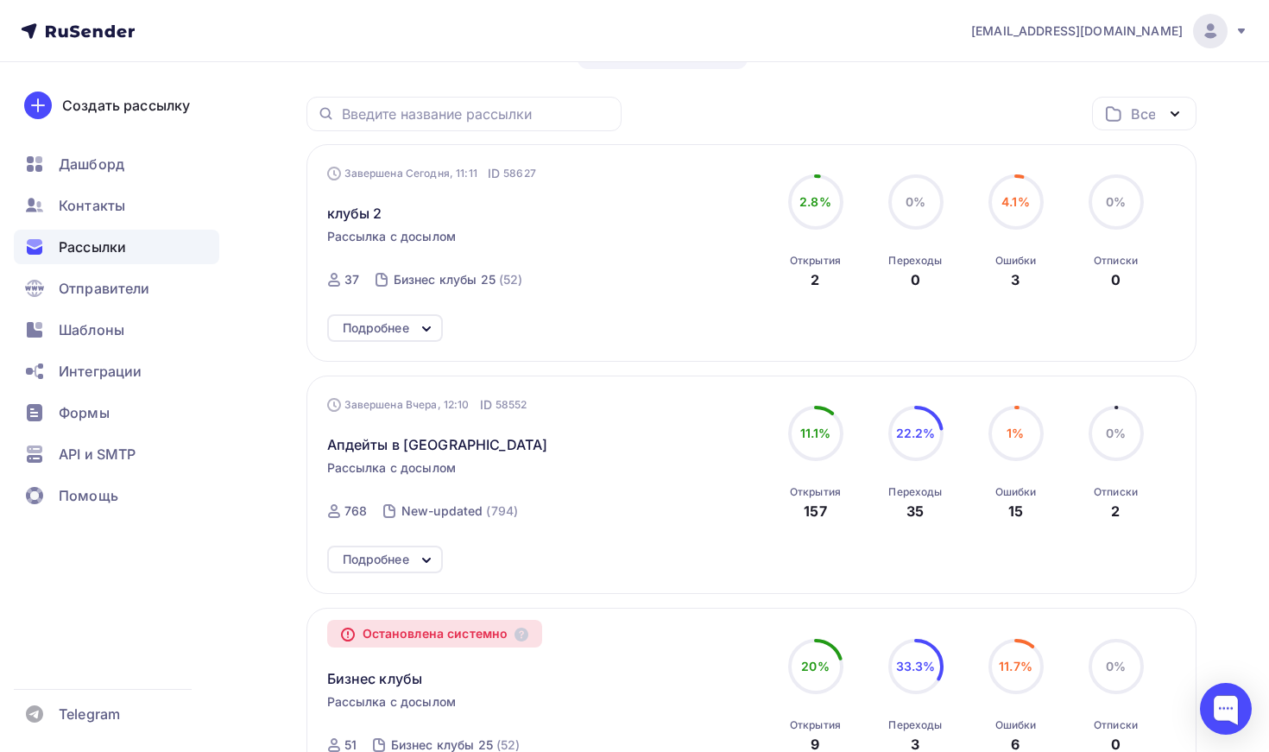
scroll to position [200, 0]
